Goal: Information Seeking & Learning: Learn about a topic

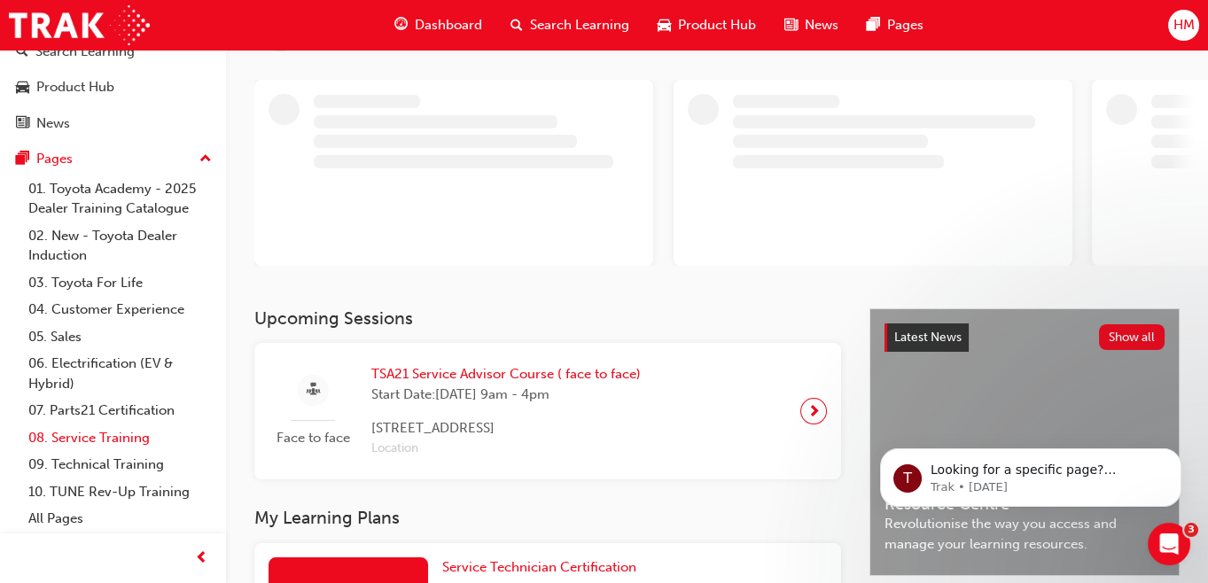
scroll to position [322, 0]
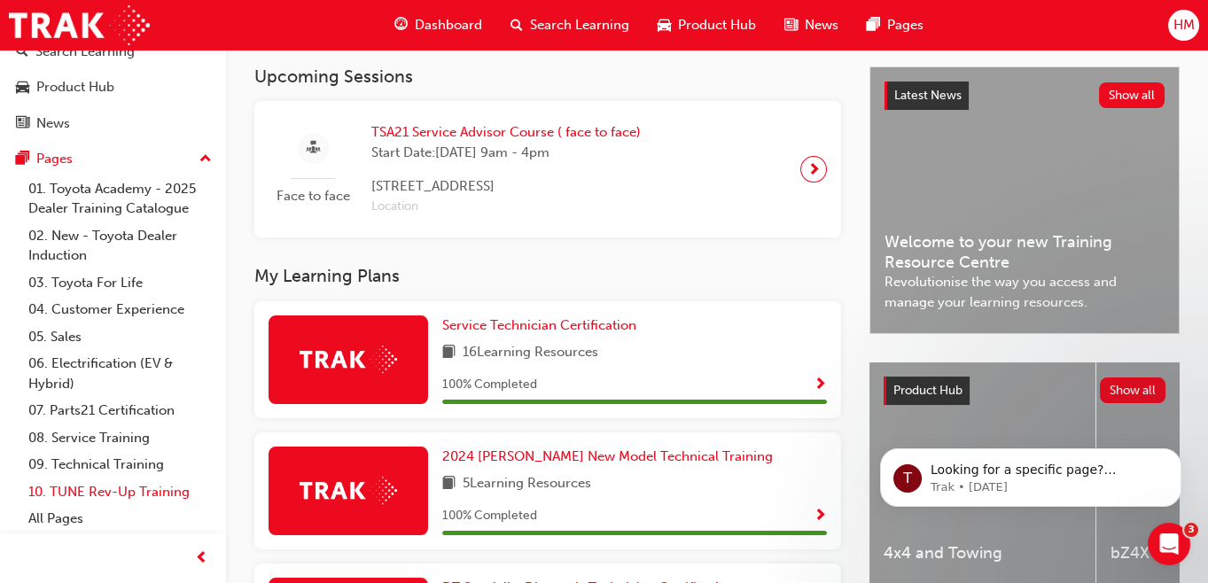
click at [118, 490] on link "10. TUNE Rev-Up Training" at bounding box center [120, 491] width 198 height 27
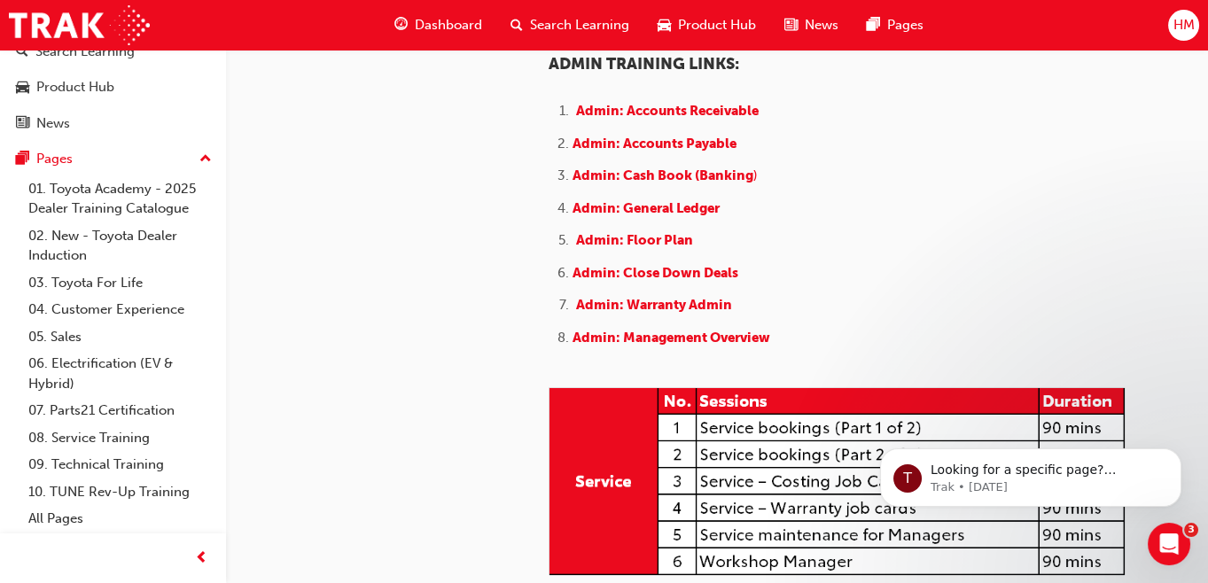
scroll to position [966, 0]
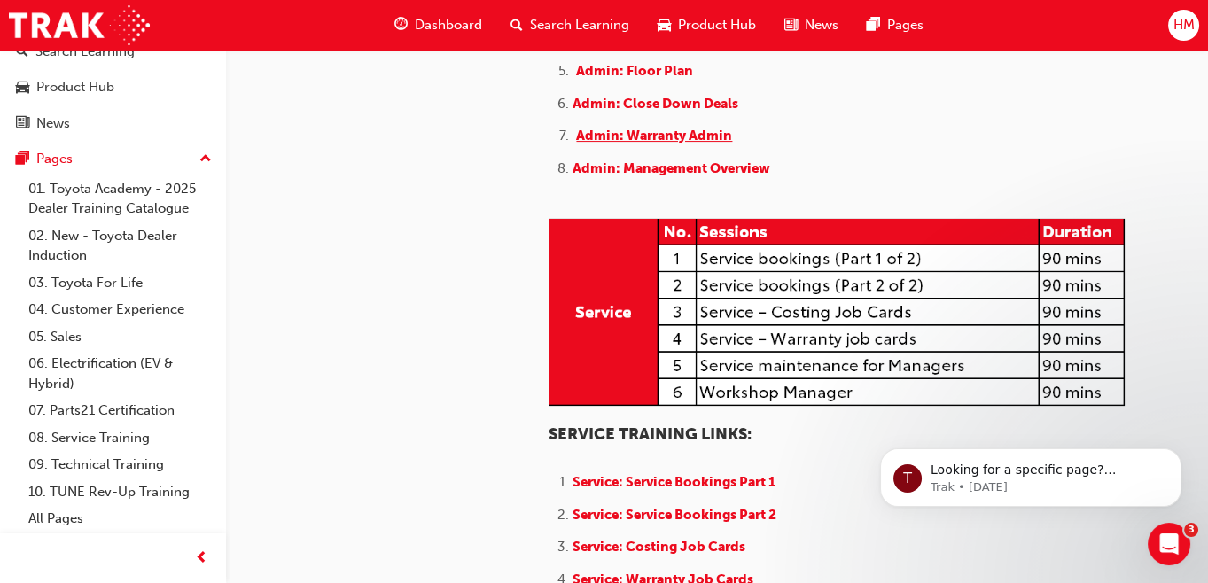
click at [675, 144] on span "Admin: Warranty Admin" at bounding box center [654, 136] width 156 height 16
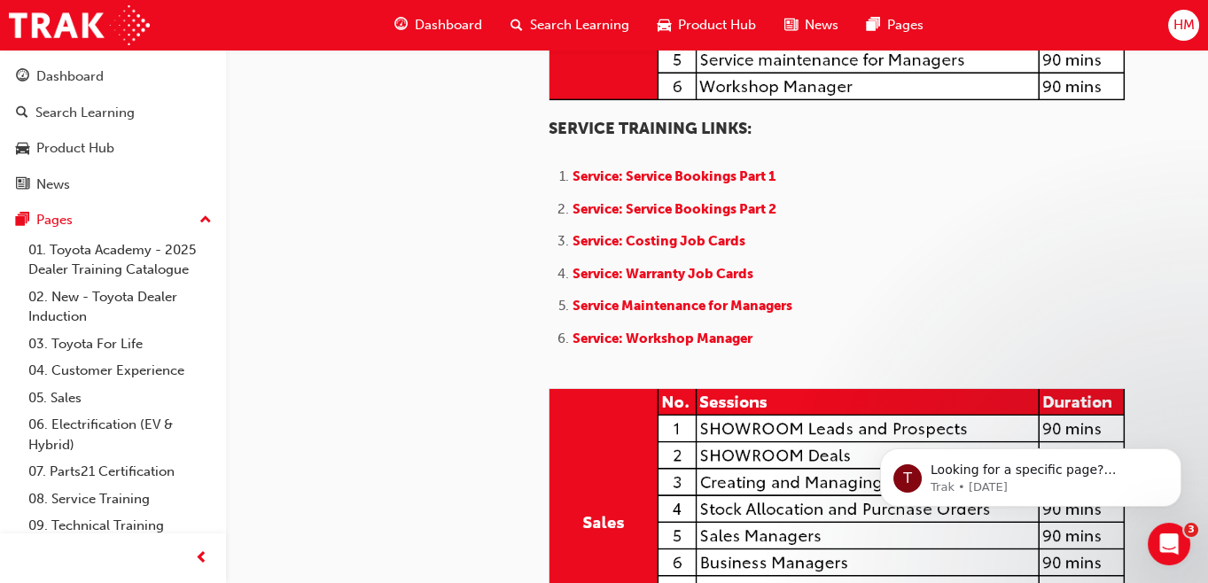
scroll to position [1369, 0]
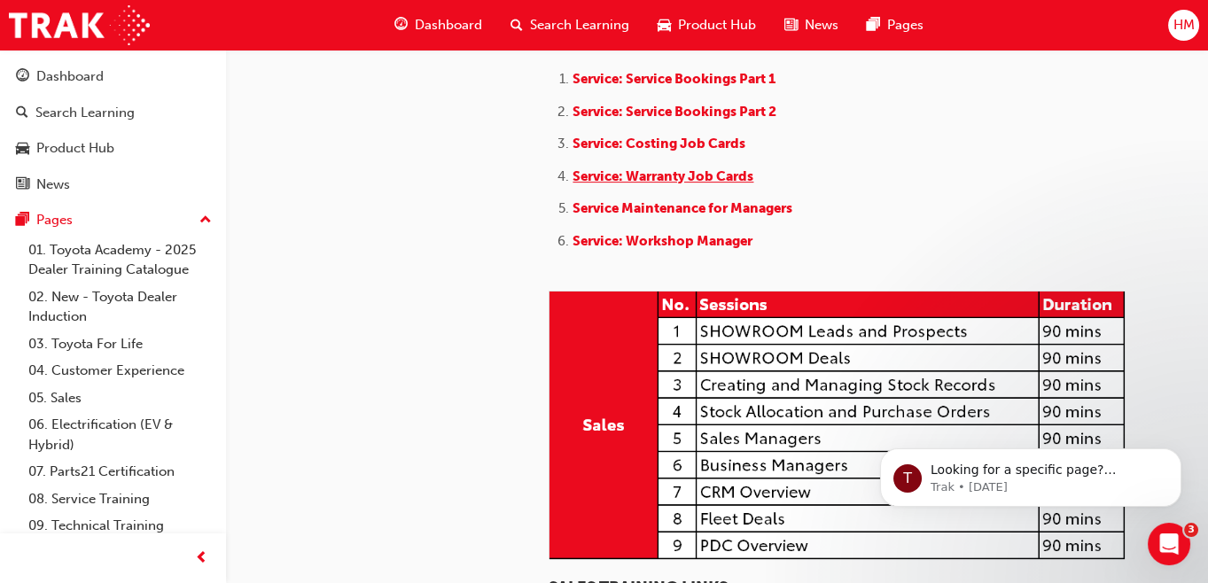
click at [682, 184] on span "Service: Warranty Job Cards" at bounding box center [662, 176] width 181 height 16
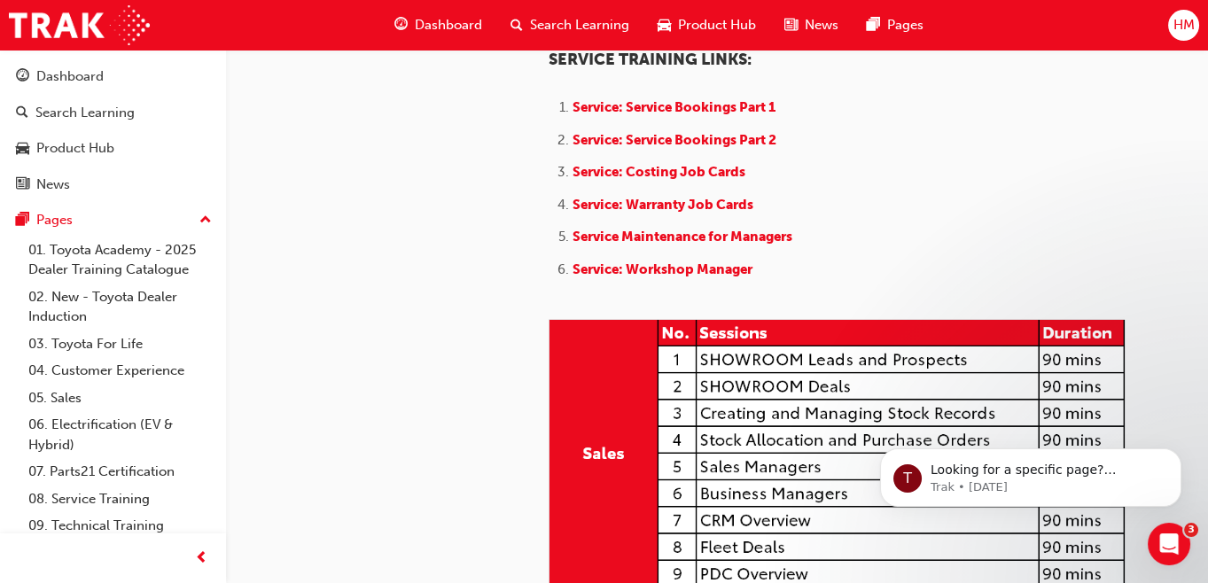
scroll to position [1369, 0]
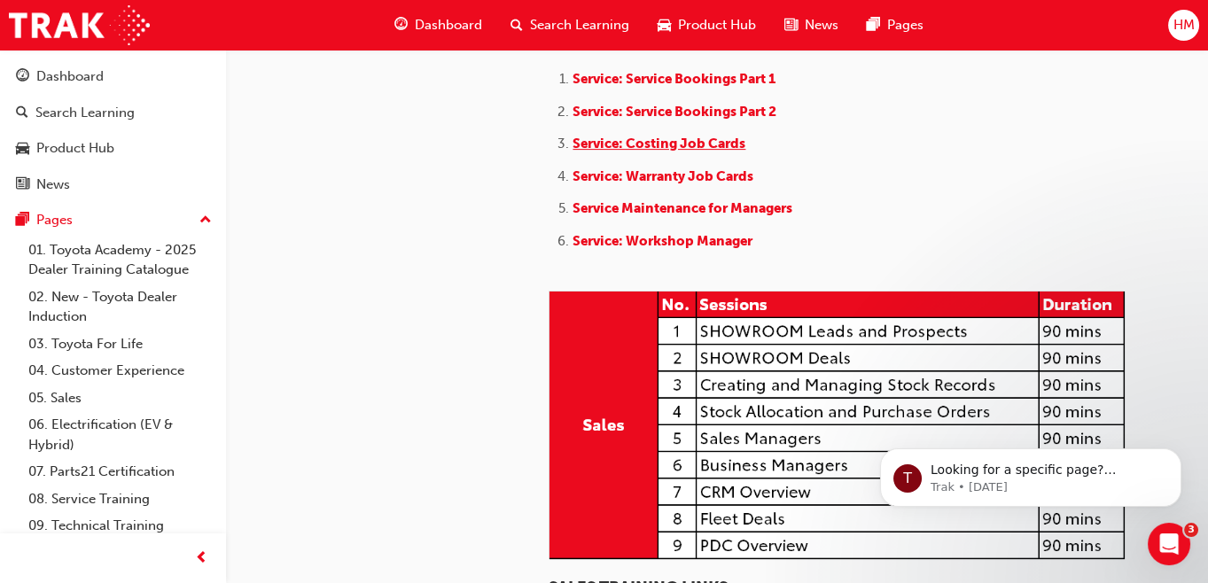
click at [665, 152] on span "Service: Costing Job Cards" at bounding box center [658, 144] width 173 height 16
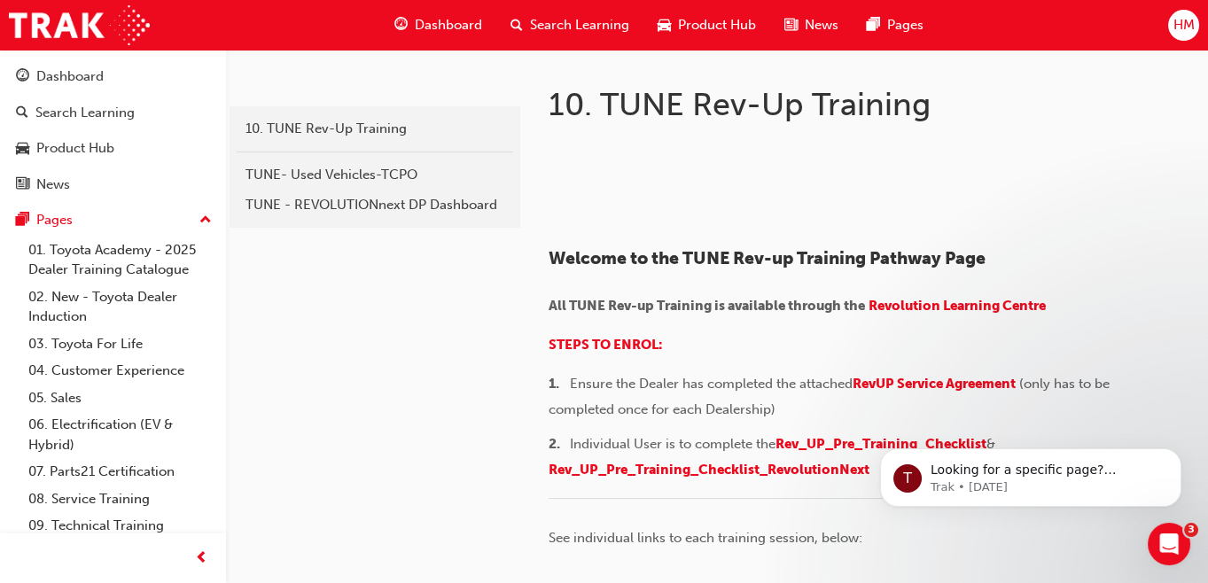
click at [1118, 64] on div at bounding box center [863, 64] width 631 height 28
click at [1171, 28] on div "HM" at bounding box center [1183, 25] width 31 height 31
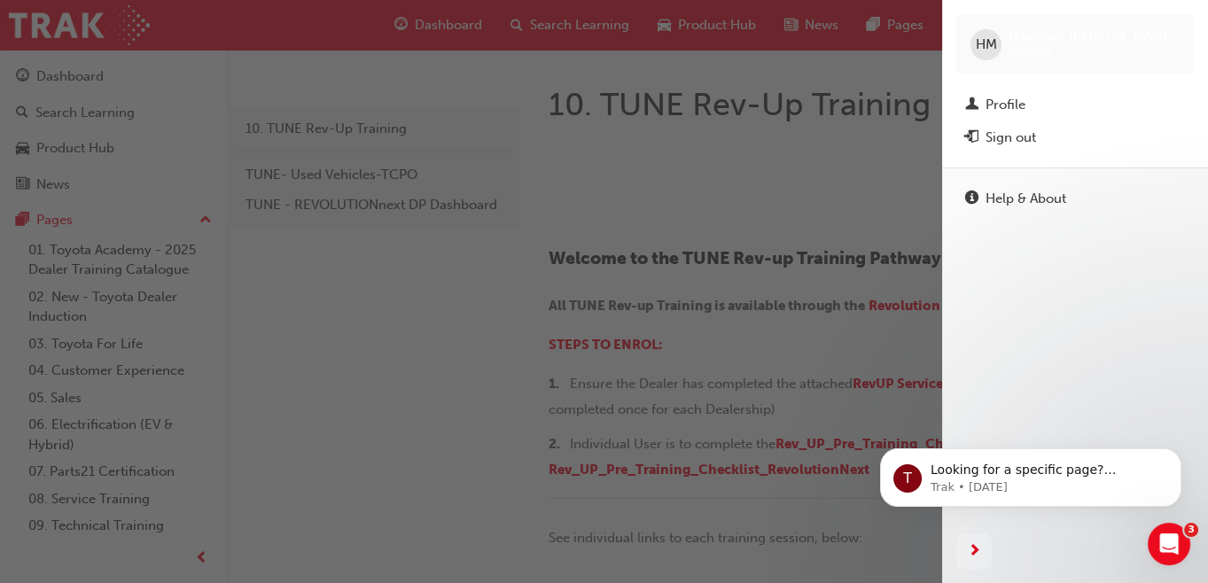
click at [983, 45] on span "HM" at bounding box center [986, 45] width 21 height 20
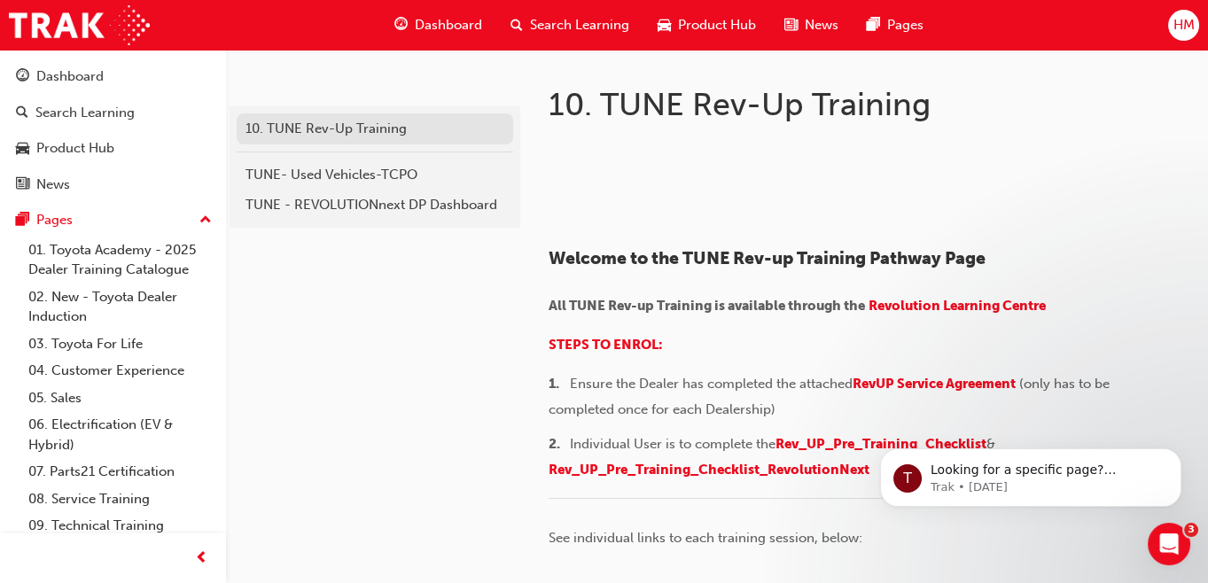
click at [401, 124] on div "10. TUNE Rev-Up Training" at bounding box center [374, 129] width 259 height 20
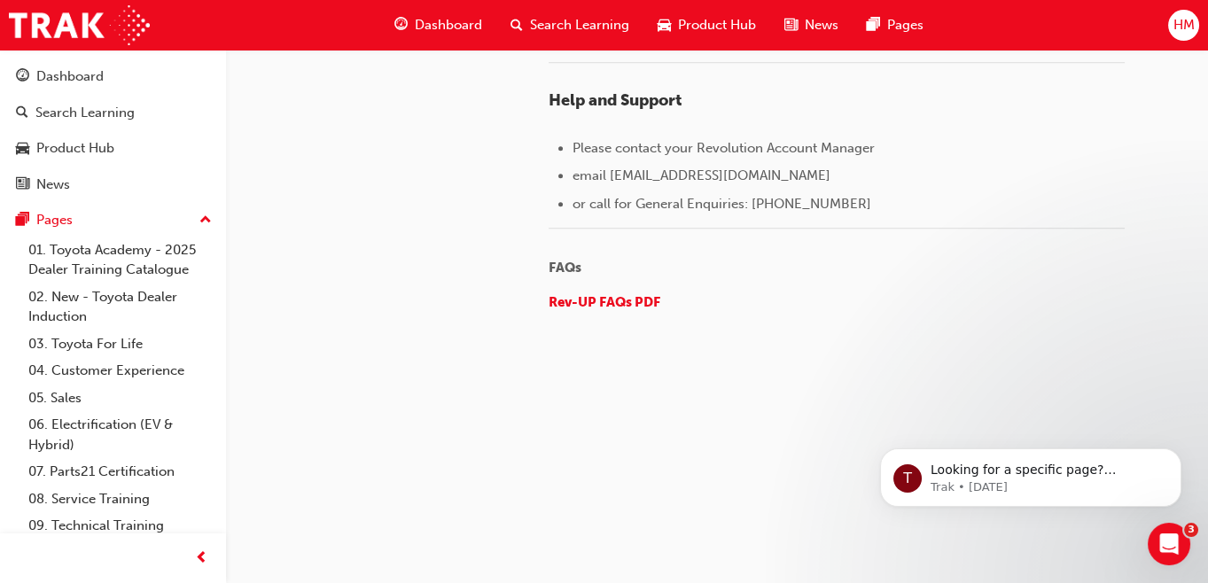
scroll to position [2962, 0]
click at [121, 264] on link "01. Toyota Academy - 2025 Dealer Training Catalogue" at bounding box center [120, 260] width 198 height 47
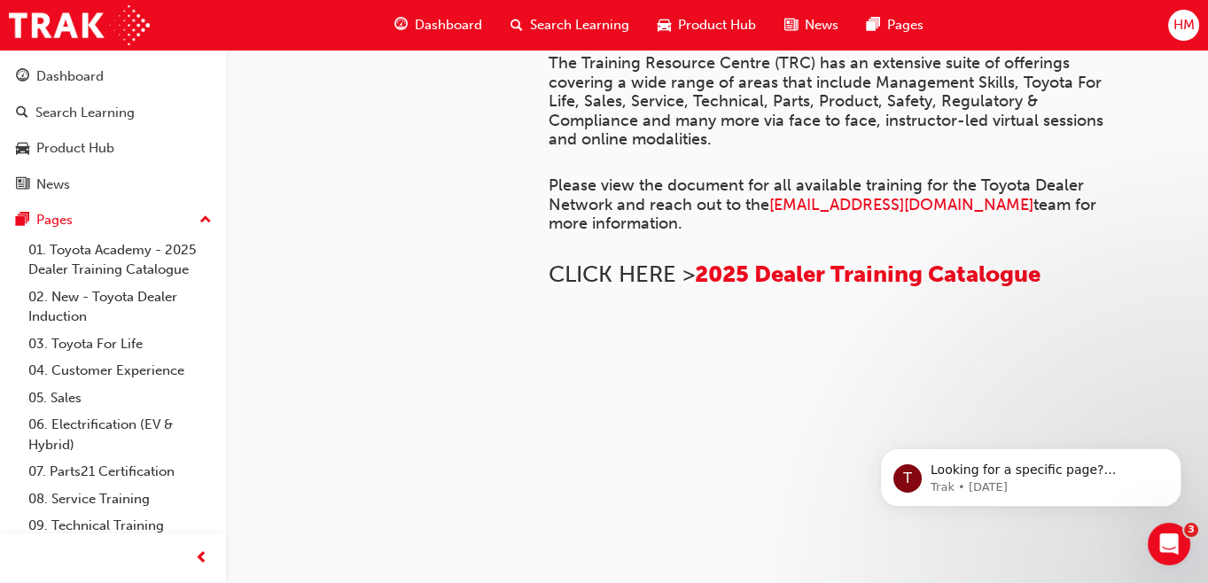
scroll to position [61, 0]
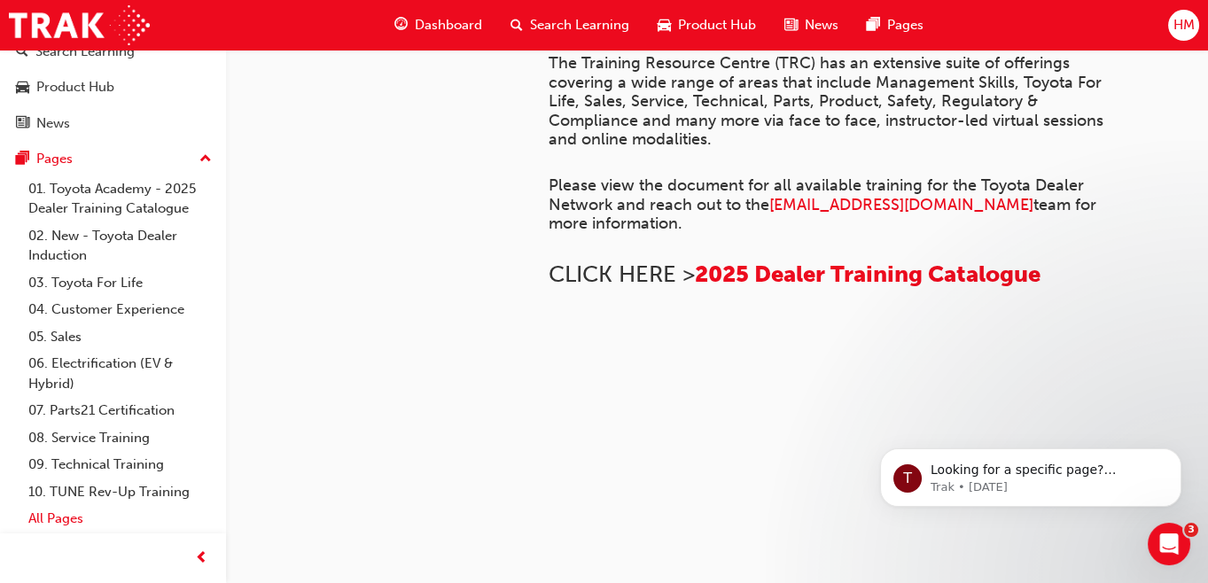
click at [27, 517] on link "All Pages" at bounding box center [120, 518] width 198 height 27
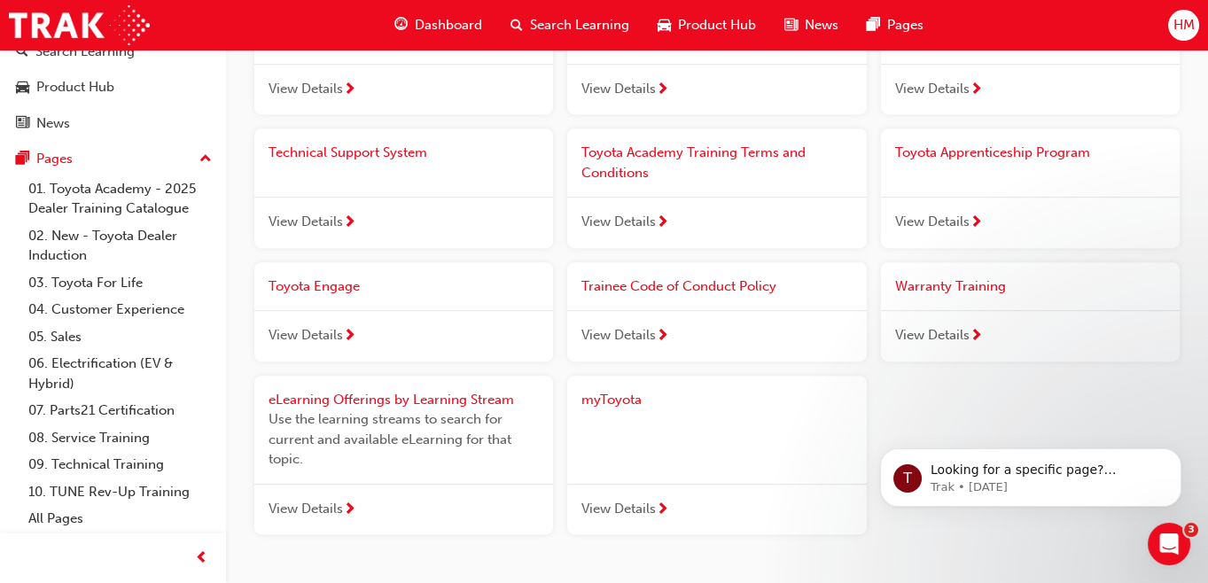
scroll to position [2094, 0]
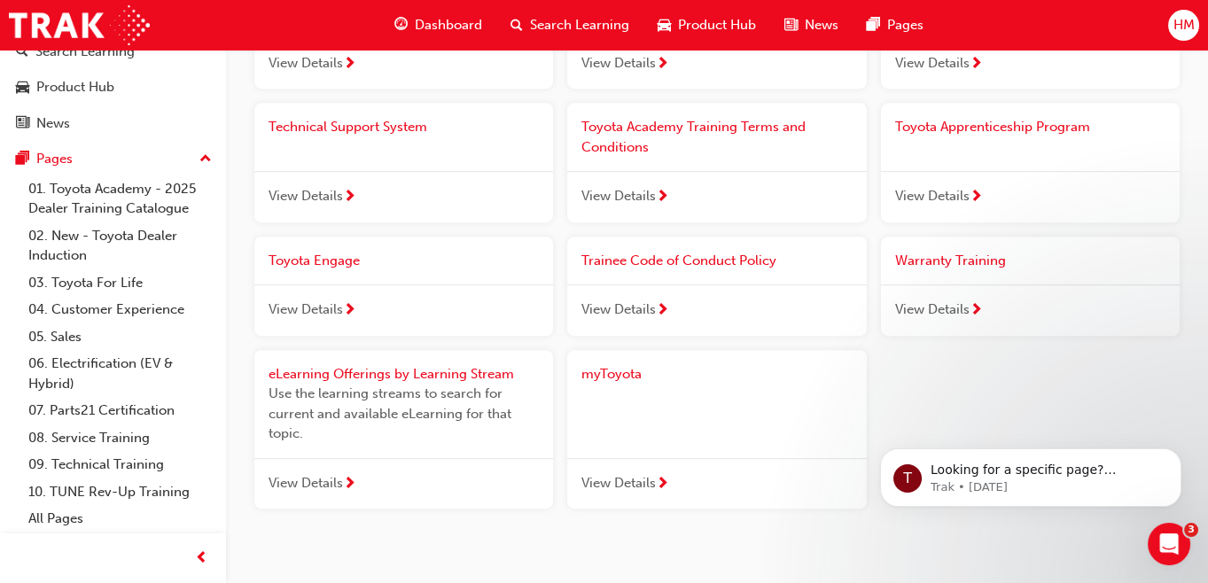
click at [976, 311] on span "next-icon" at bounding box center [975, 311] width 13 height 16
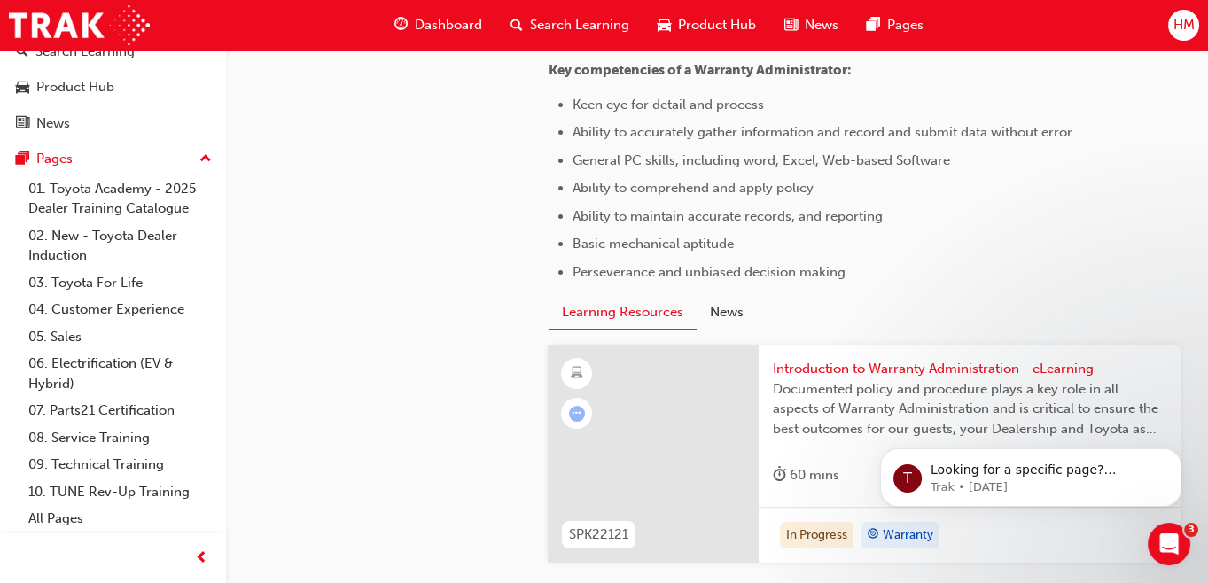
scroll to position [1120, 0]
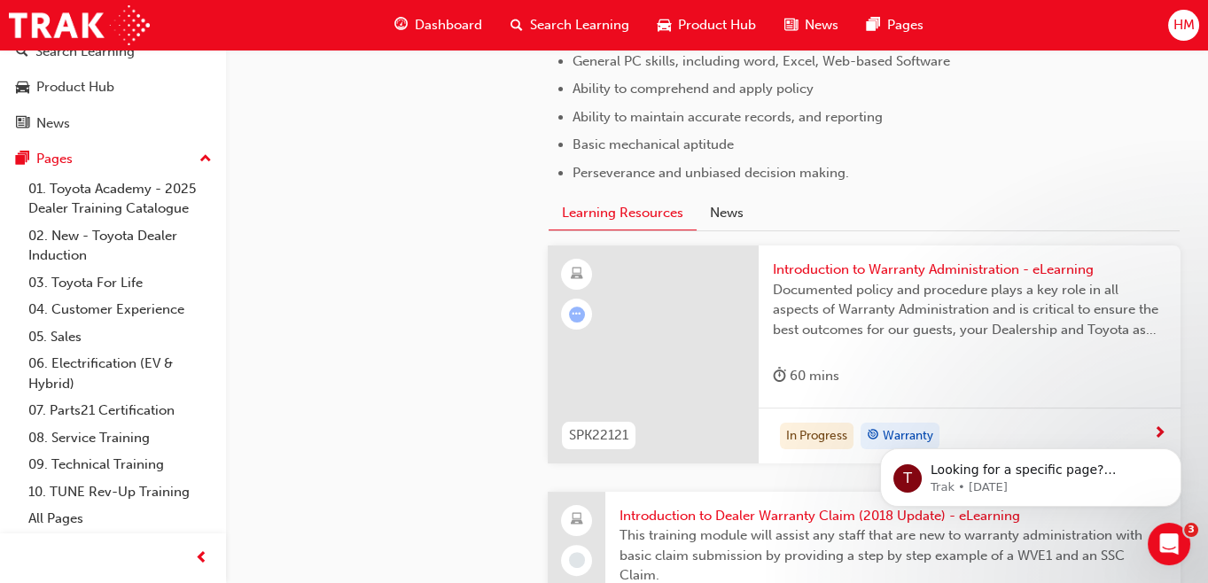
click at [877, 274] on span "Introduction to Warranty Administration - eLearning" at bounding box center [969, 270] width 393 height 20
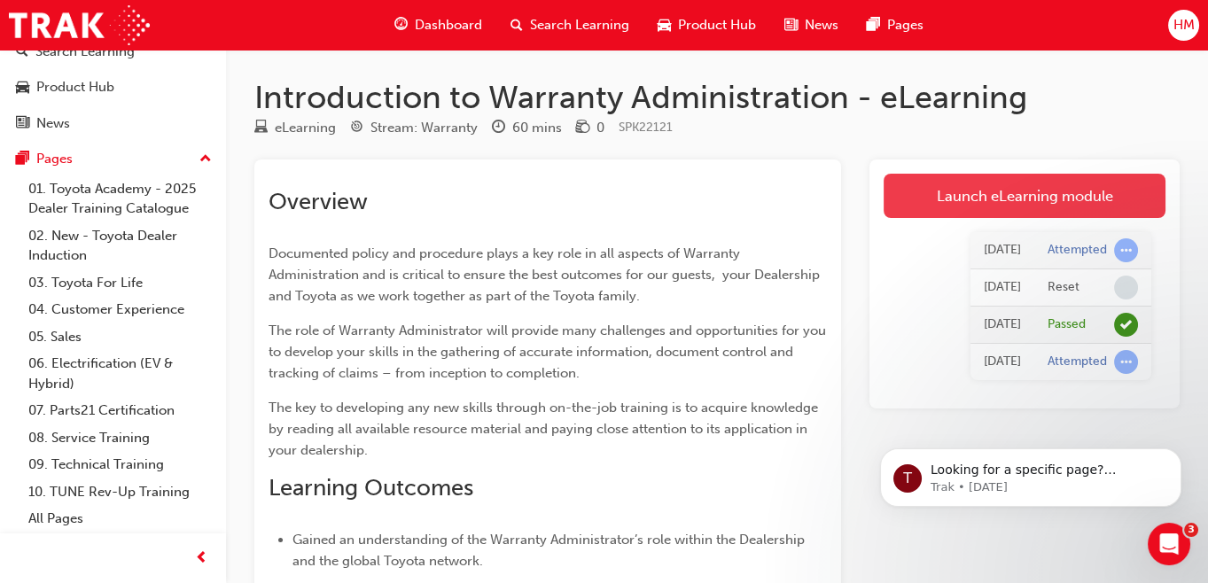
click at [983, 200] on link "Launch eLearning module" at bounding box center [1024, 196] width 282 height 44
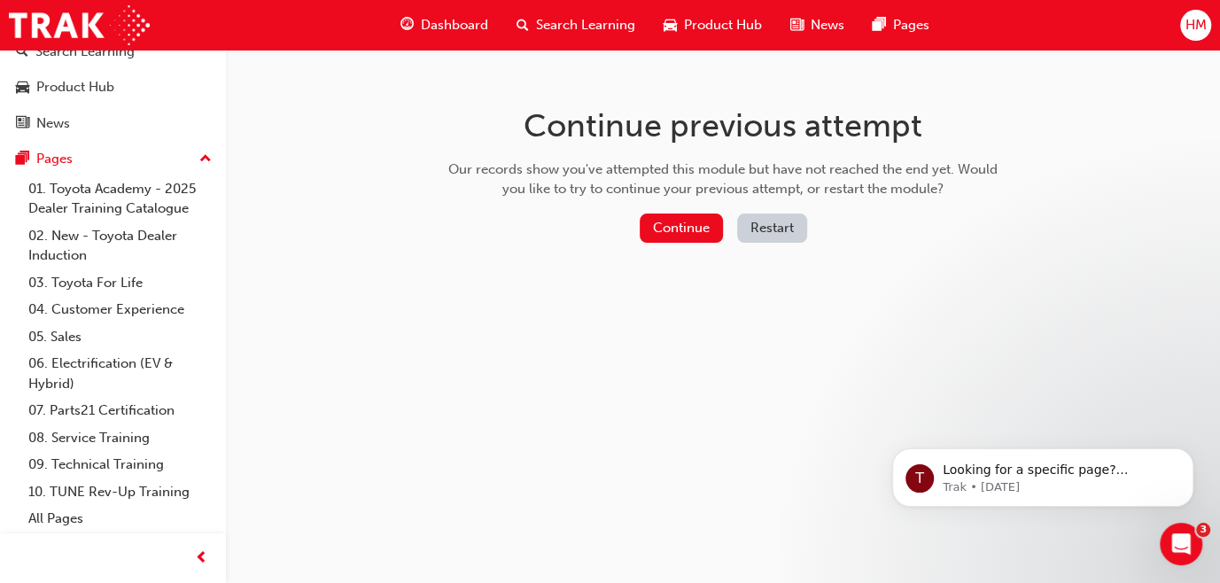
click at [726, 228] on div "Continue Restart" at bounding box center [723, 232] width 562 height 36
click at [699, 230] on button "Continue" at bounding box center [681, 228] width 83 height 29
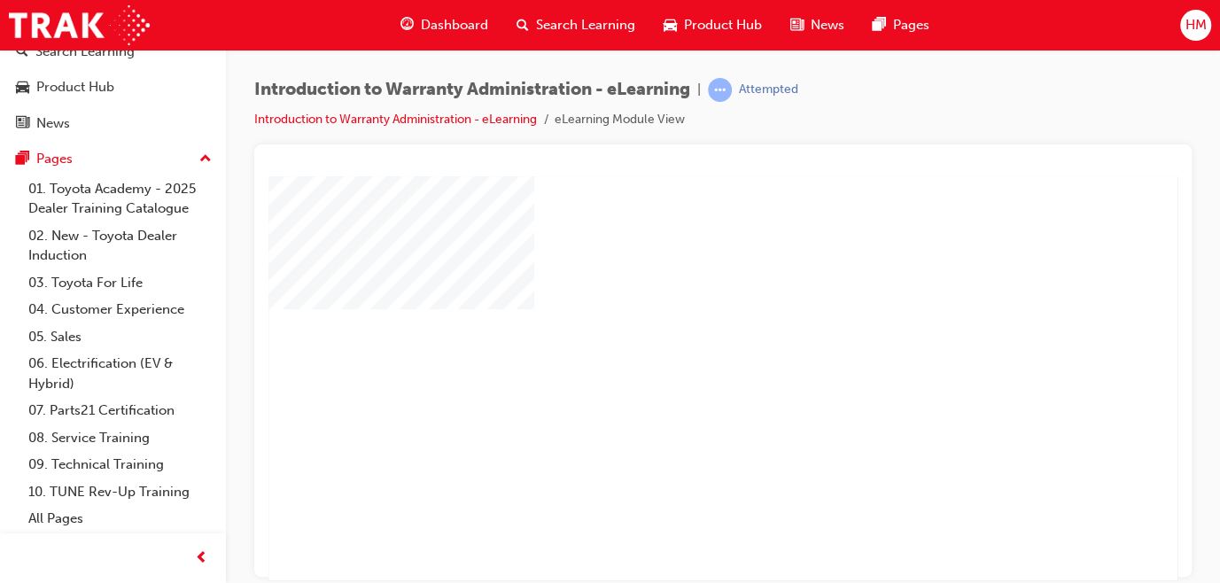
click at [672, 326] on div "play" at bounding box center [672, 326] width 0 height 0
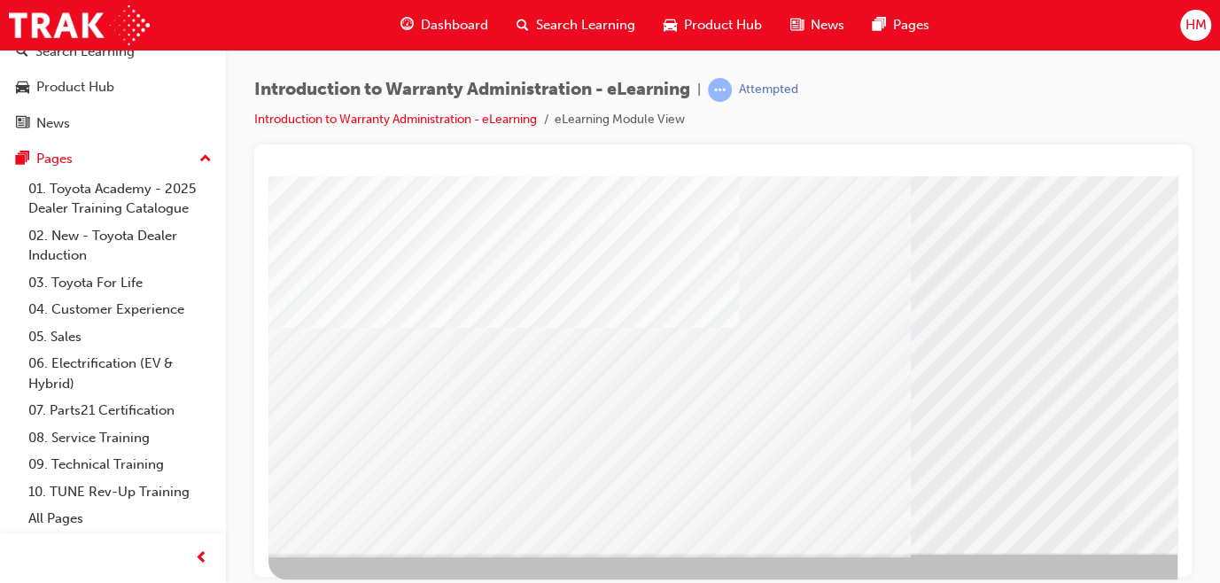
scroll to position [272, 0]
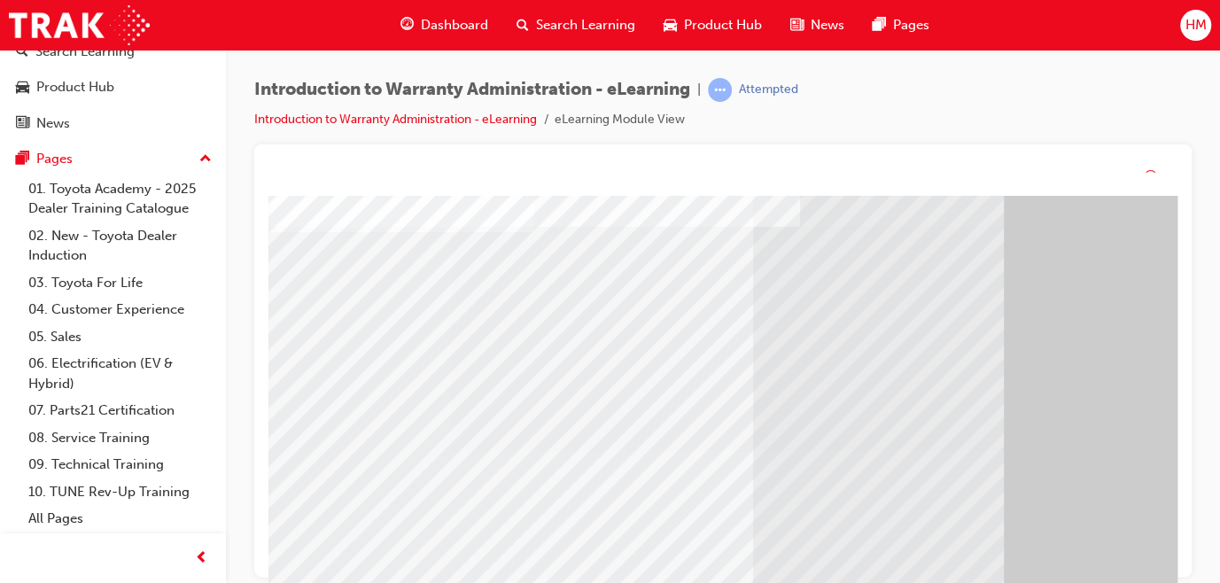
scroll to position [113, 0]
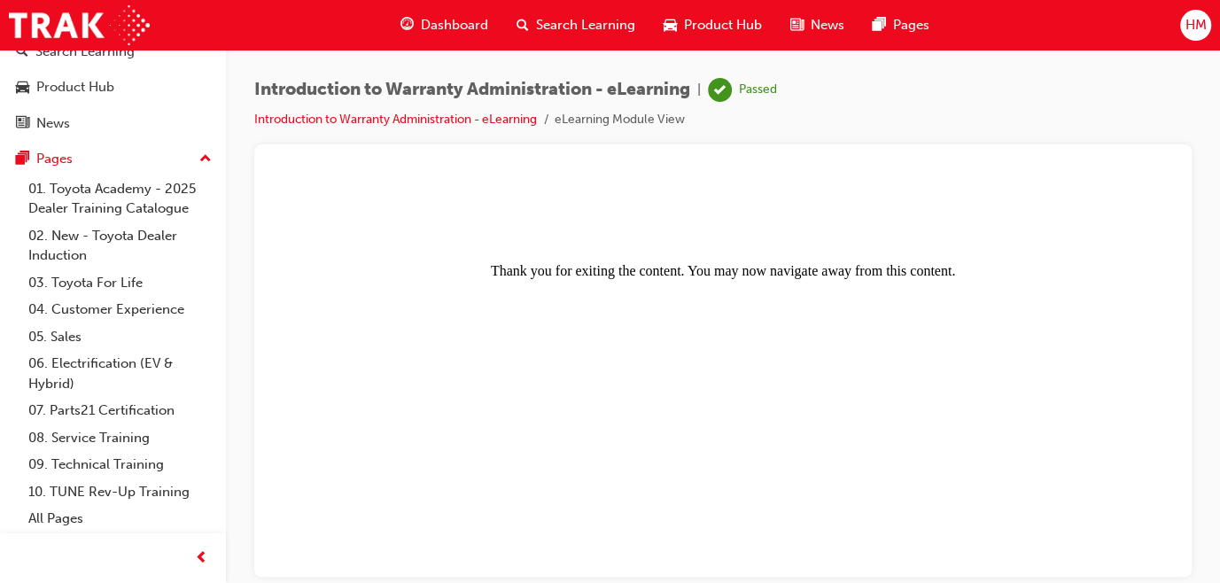
scroll to position [0, 0]
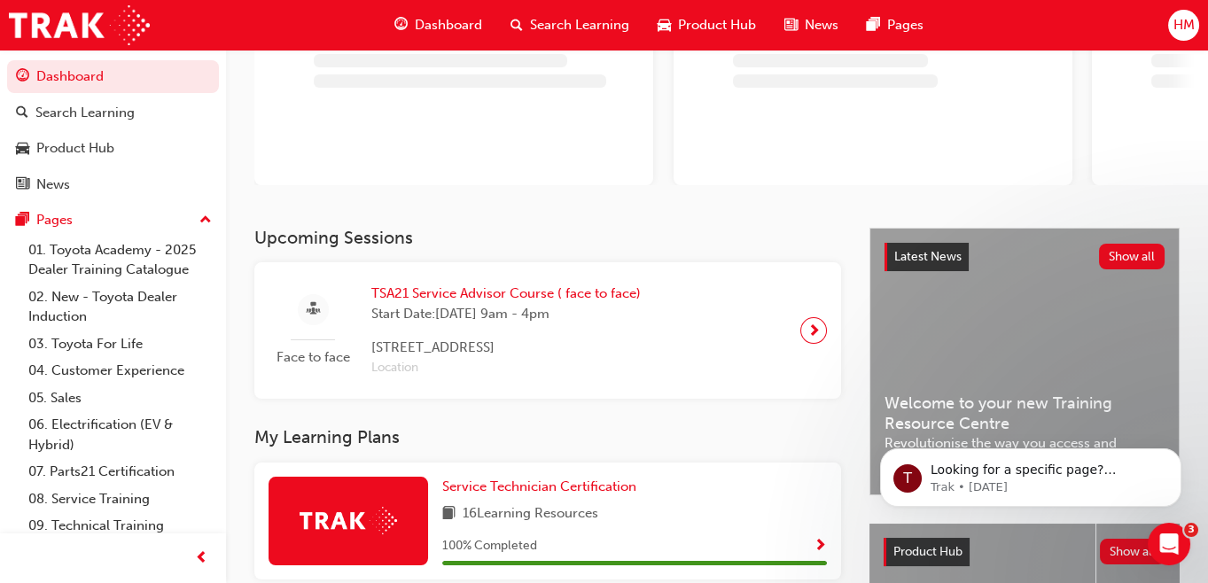
scroll to position [61, 0]
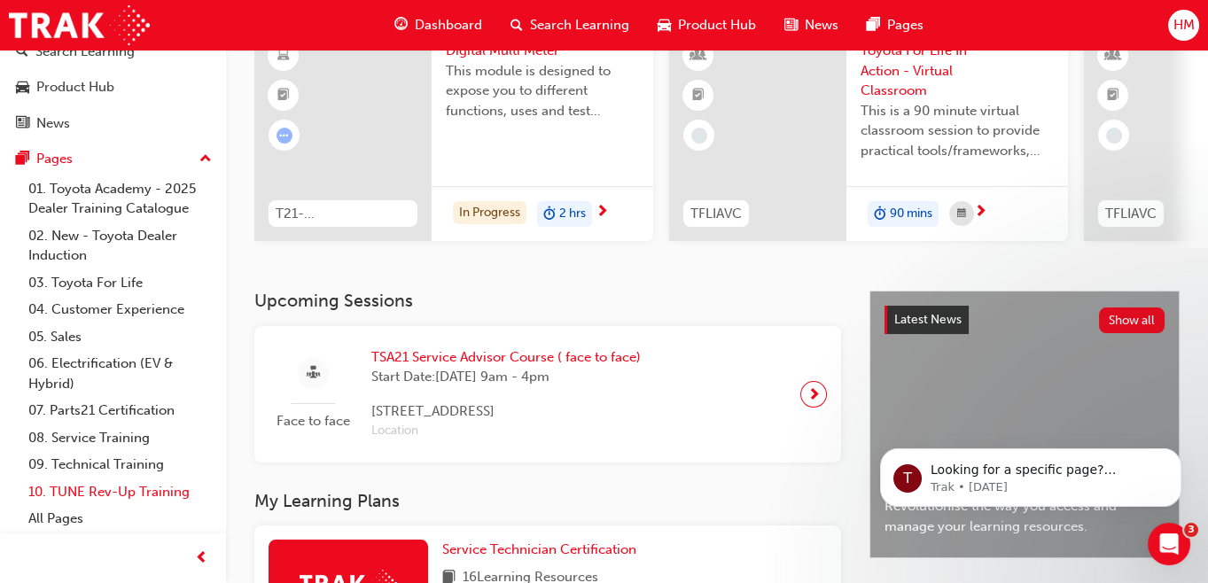
click at [82, 492] on link "10. TUNE Rev-Up Training" at bounding box center [120, 491] width 198 height 27
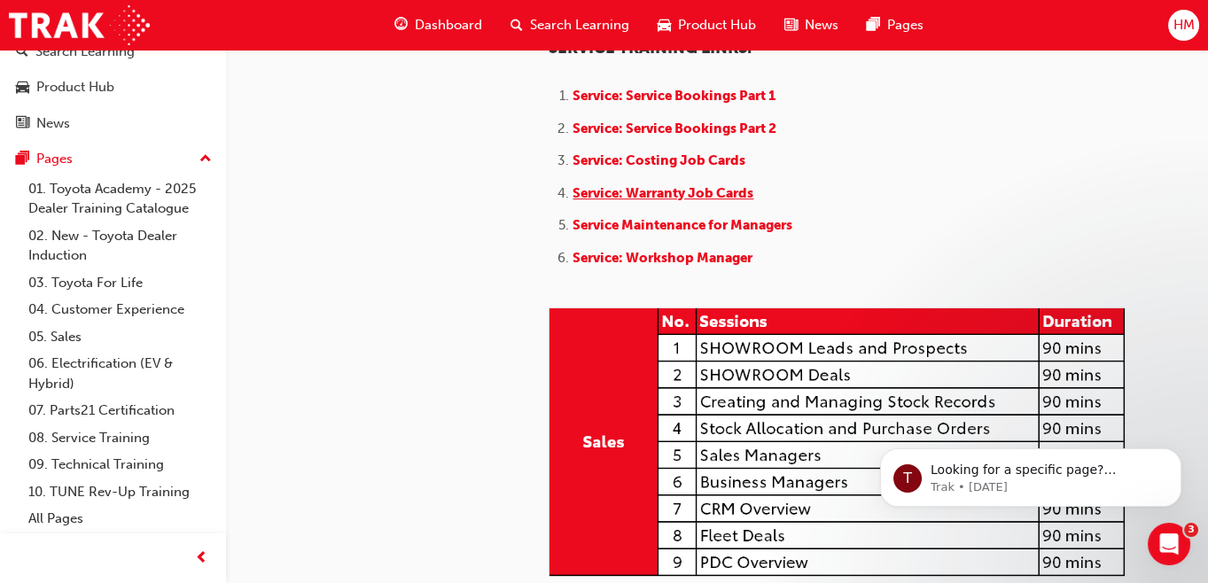
scroll to position [1450, 0]
